Goal: Task Accomplishment & Management: Use online tool/utility

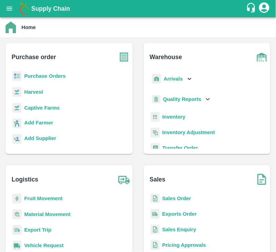
click at [30, 76] on b "Purchase Orders" at bounding box center [45, 76] width 42 height 6
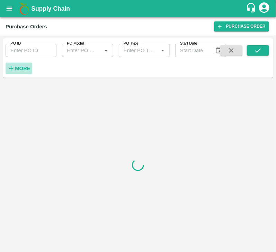
click at [21, 67] on strong "More" at bounding box center [23, 69] width 16 height 6
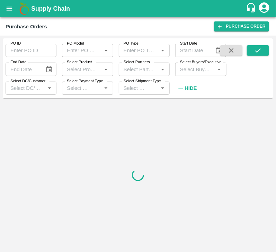
click at [196, 68] on input "Select Buyers/Executive" at bounding box center [194, 69] width 35 height 9
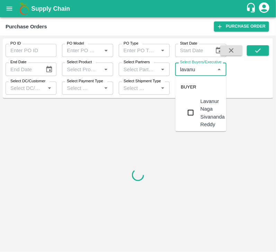
type input "lavanur"
click at [192, 109] on input "checkbox" at bounding box center [191, 113] width 14 height 14
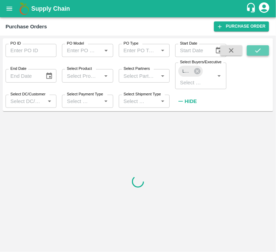
click at [257, 49] on icon "submit" at bounding box center [258, 51] width 8 height 8
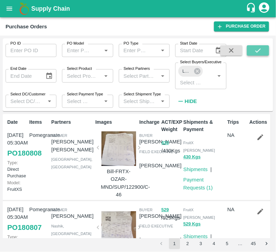
click at [257, 49] on icon "submit" at bounding box center [258, 51] width 8 height 8
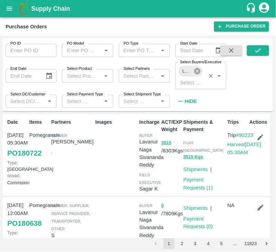
click at [199, 70] on icon at bounding box center [197, 71] width 8 height 8
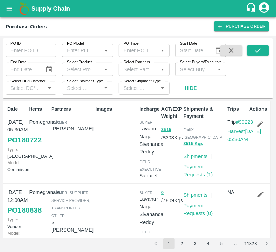
click at [198, 70] on input "Select Buyers/Executive" at bounding box center [194, 69] width 35 height 9
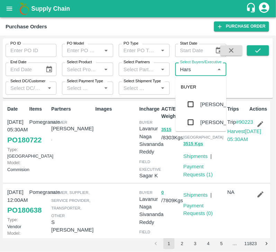
type input "Harsh"
click at [196, 116] on input "checkbox" at bounding box center [191, 120] width 14 height 14
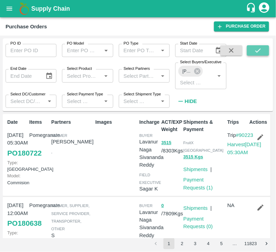
click at [257, 49] on icon "submit" at bounding box center [258, 51] width 8 height 8
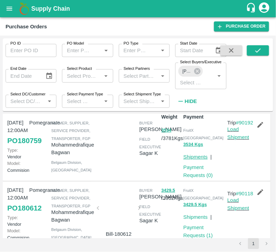
scroll to position [13, 0]
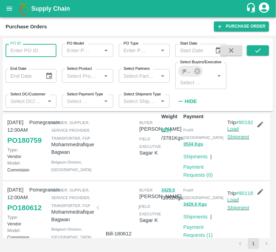
click at [32, 50] on input "PO ID" at bounding box center [31, 50] width 51 height 13
click at [198, 73] on icon at bounding box center [197, 71] width 6 height 6
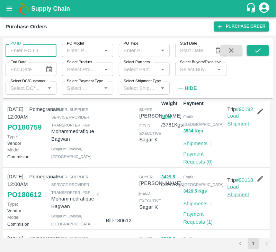
click at [34, 48] on input "PO ID" at bounding box center [31, 50] width 51 height 13
type input "180184"
click at [260, 49] on icon "submit" at bounding box center [258, 51] width 8 height 8
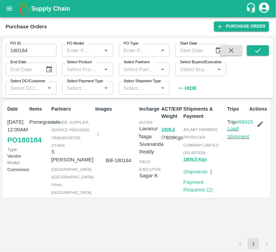
click at [120, 143] on div at bounding box center [119, 136] width 36 height 37
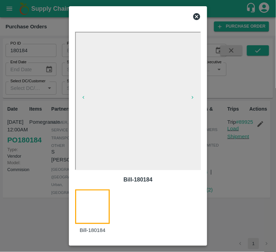
click at [194, 13] on icon at bounding box center [196, 16] width 8 height 8
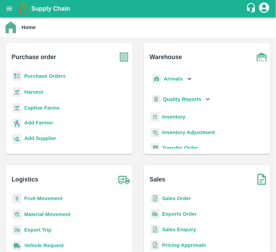
click at [43, 78] on b "Purchase Orders" at bounding box center [45, 76] width 42 height 6
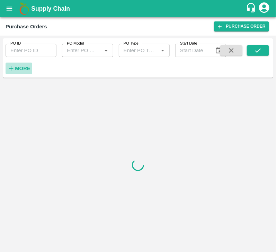
click at [23, 66] on strong "More" at bounding box center [23, 69] width 16 height 6
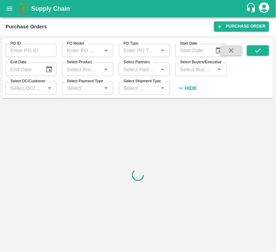
click at [193, 74] on input "Select Buyers/Executive" at bounding box center [194, 69] width 35 height 9
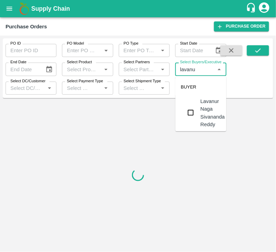
type input "lavanur"
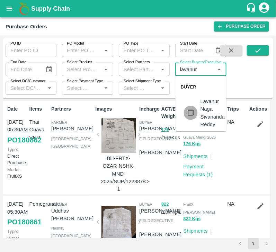
click at [192, 112] on input "checkbox" at bounding box center [191, 113] width 14 height 14
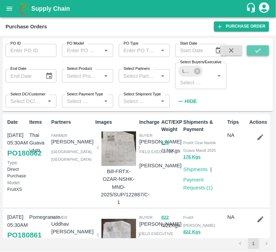
click at [254, 48] on icon "submit" at bounding box center [258, 51] width 8 height 8
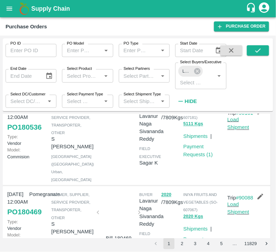
scroll to position [267, 0]
